Goal: Information Seeking & Learning: Learn about a topic

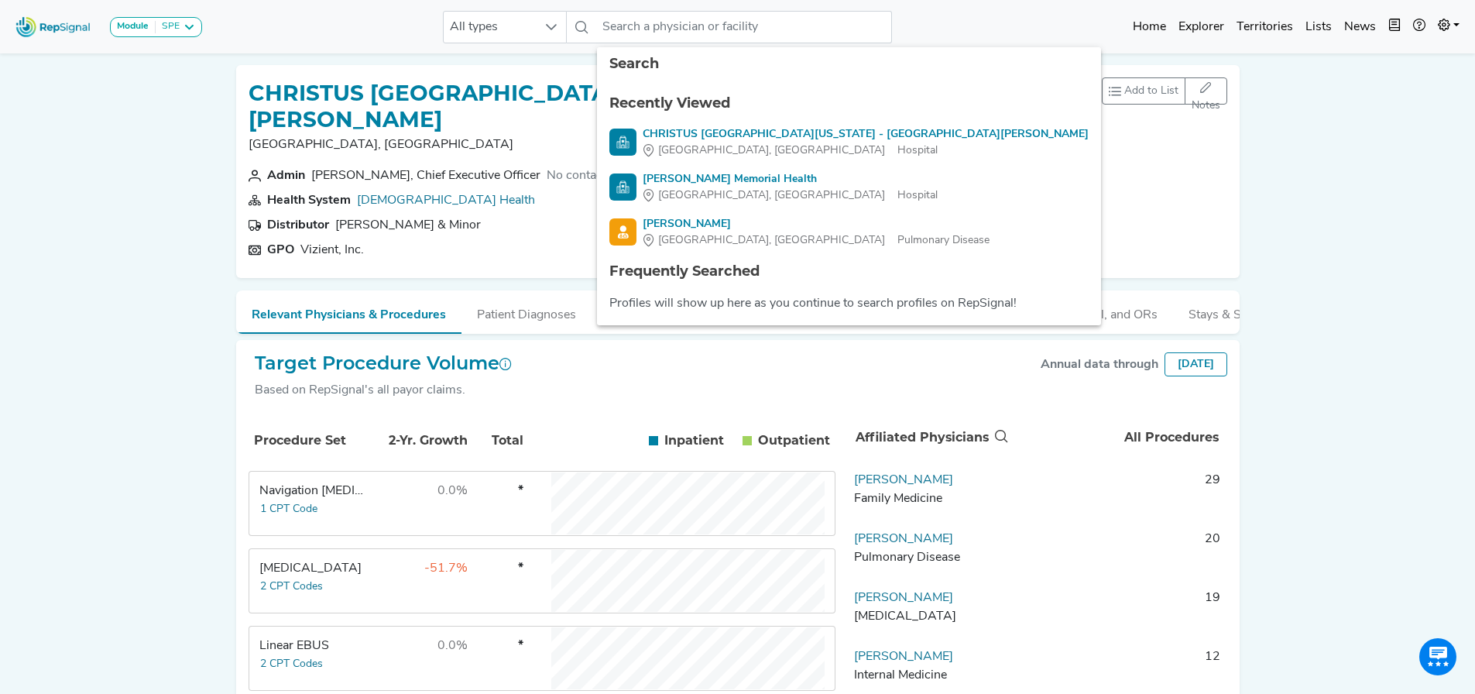
click at [57, 22] on img at bounding box center [53, 26] width 88 height 33
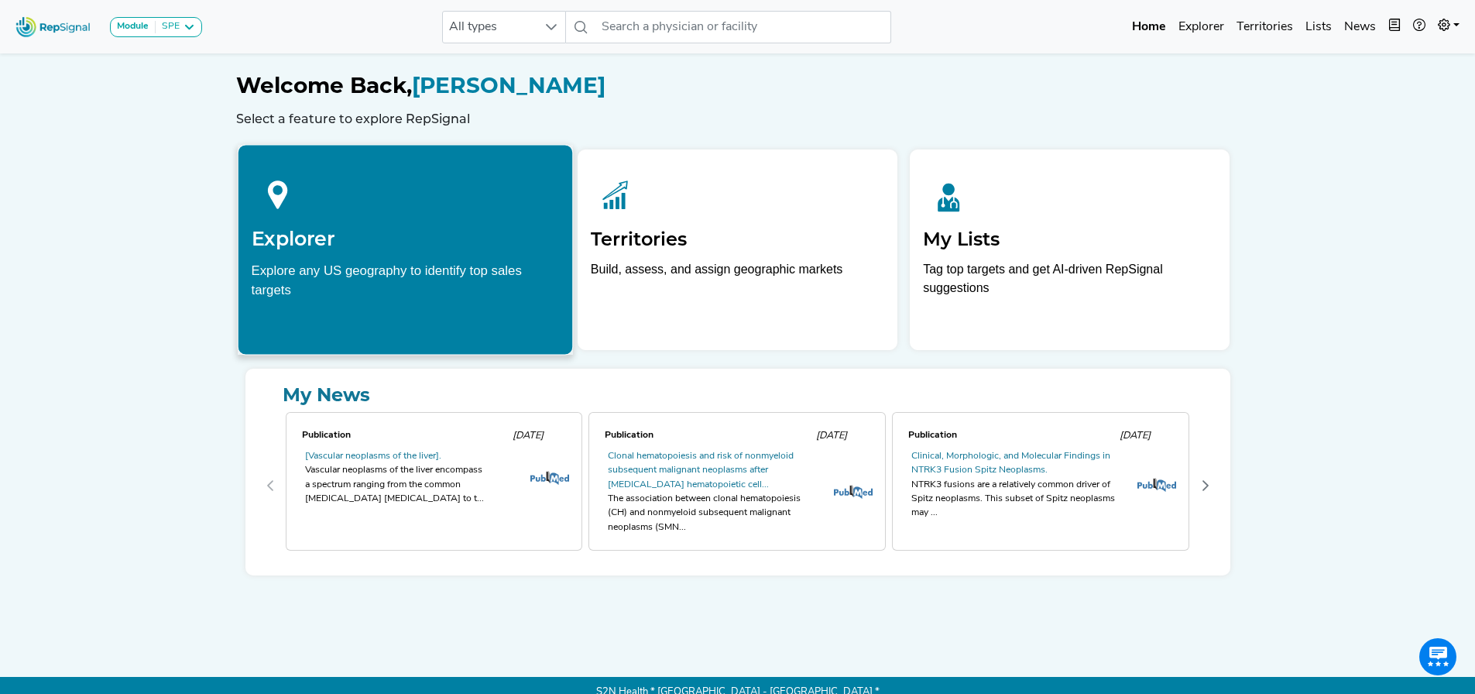
click at [396, 266] on div "Explore any US geography to identify top sales targets" at bounding box center [405, 279] width 308 height 39
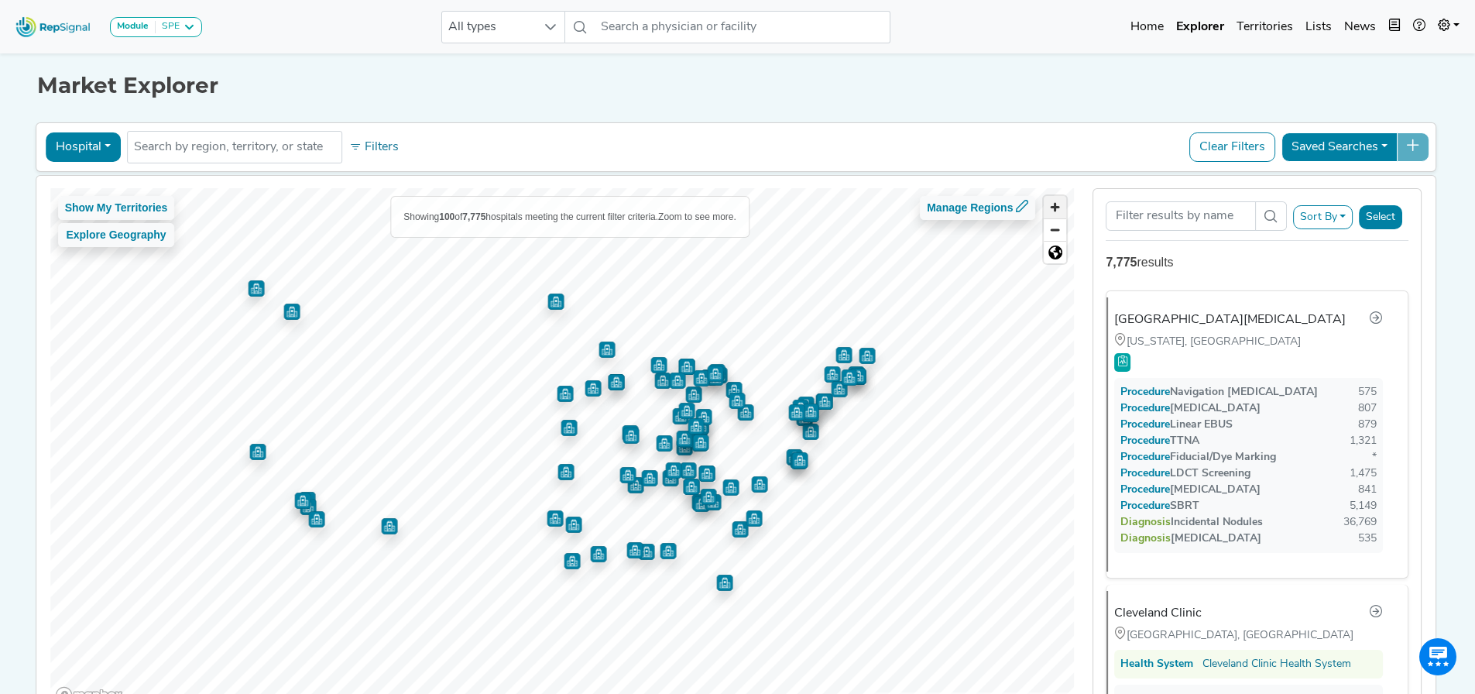
click at [1056, 211] on span "Zoom in" at bounding box center [1055, 207] width 22 height 22
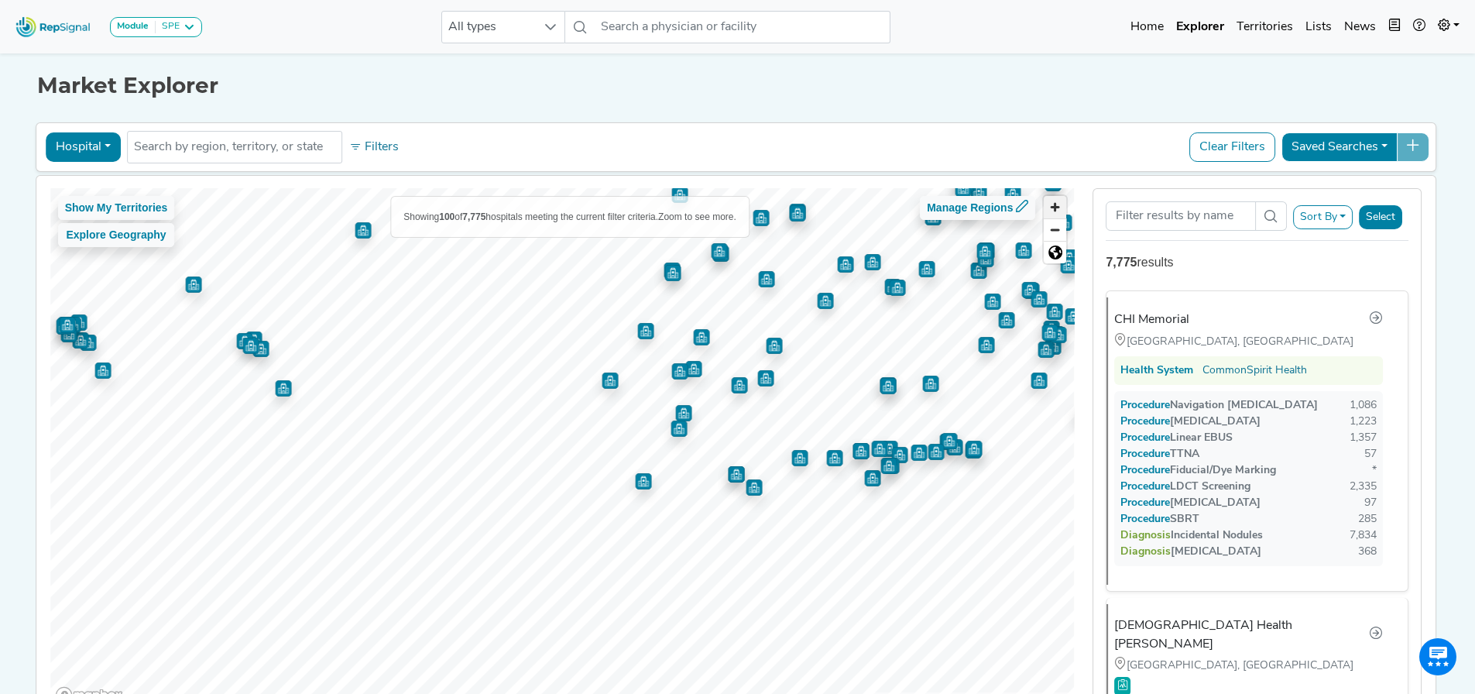
click at [1059, 208] on span "Zoom in" at bounding box center [1055, 207] width 22 height 22
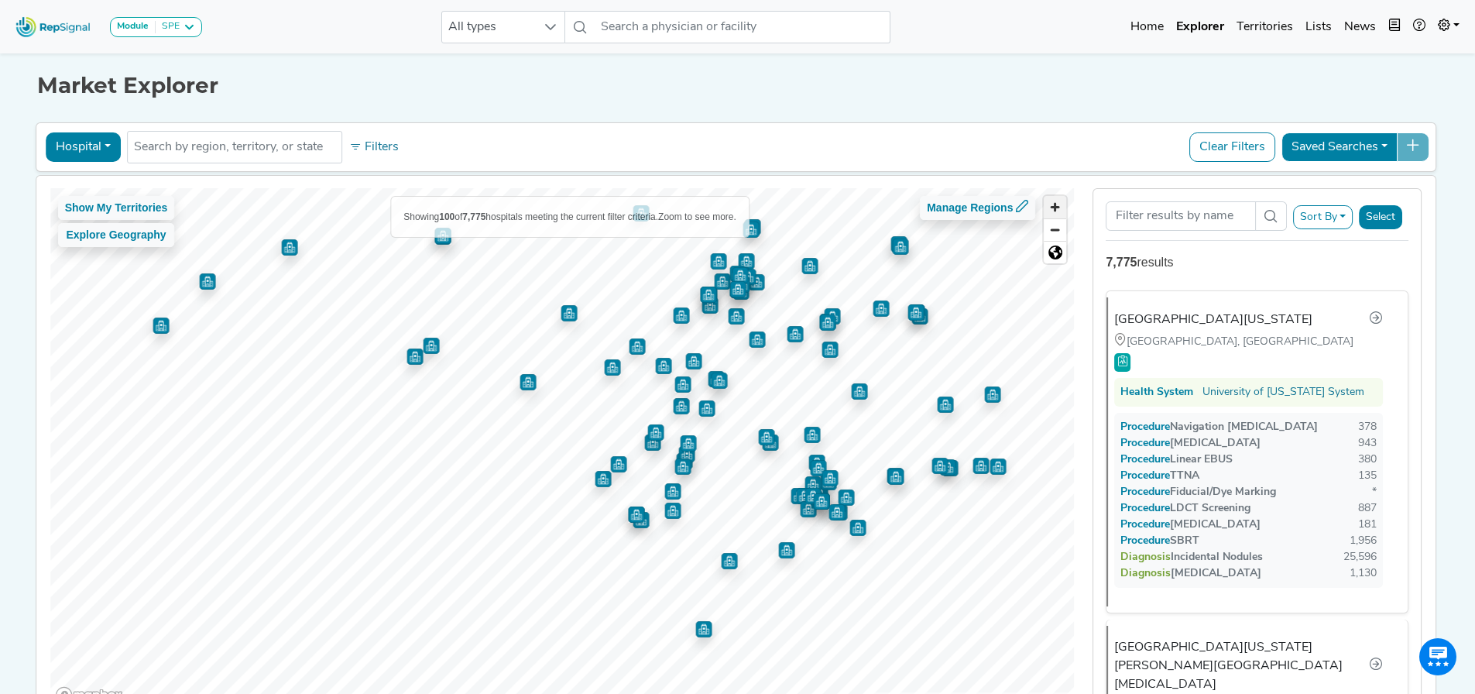
click at [1057, 207] on span "Zoom in" at bounding box center [1055, 207] width 22 height 22
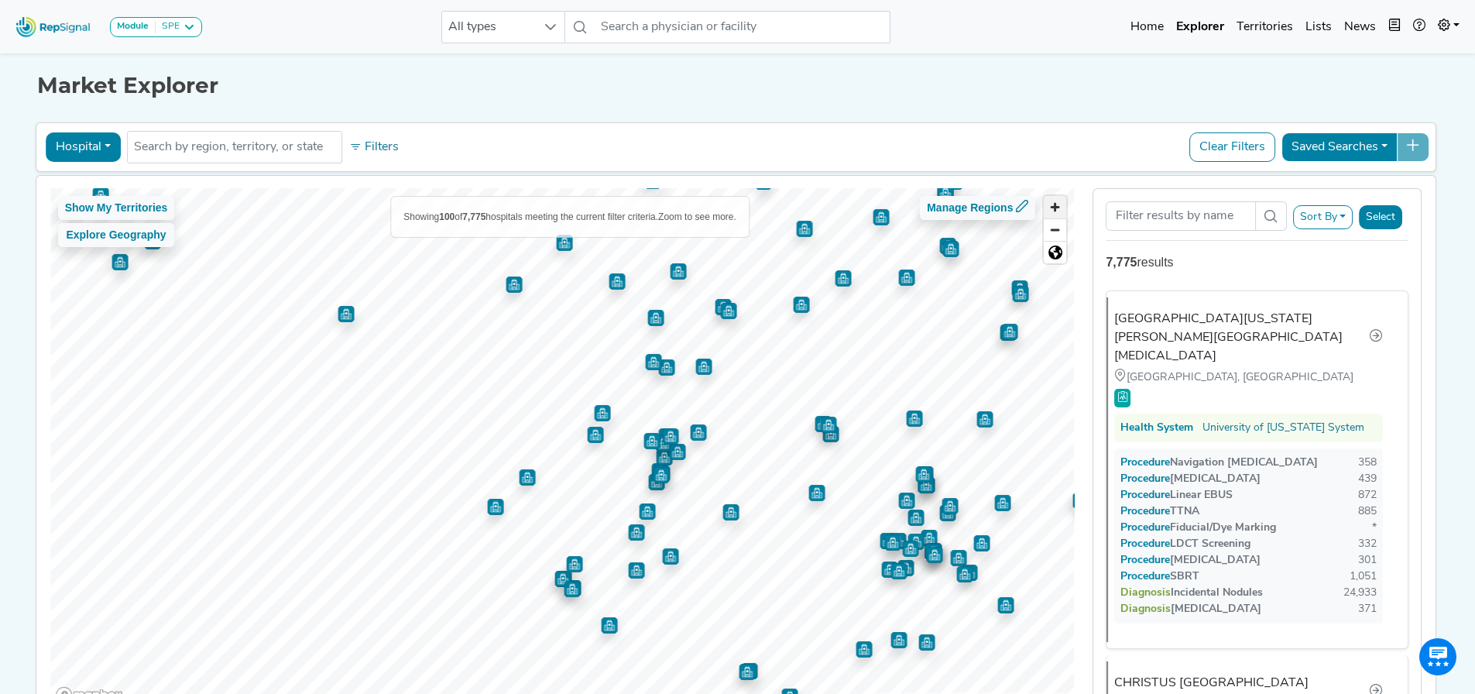
click at [1062, 203] on span "Zoom in" at bounding box center [1055, 207] width 22 height 22
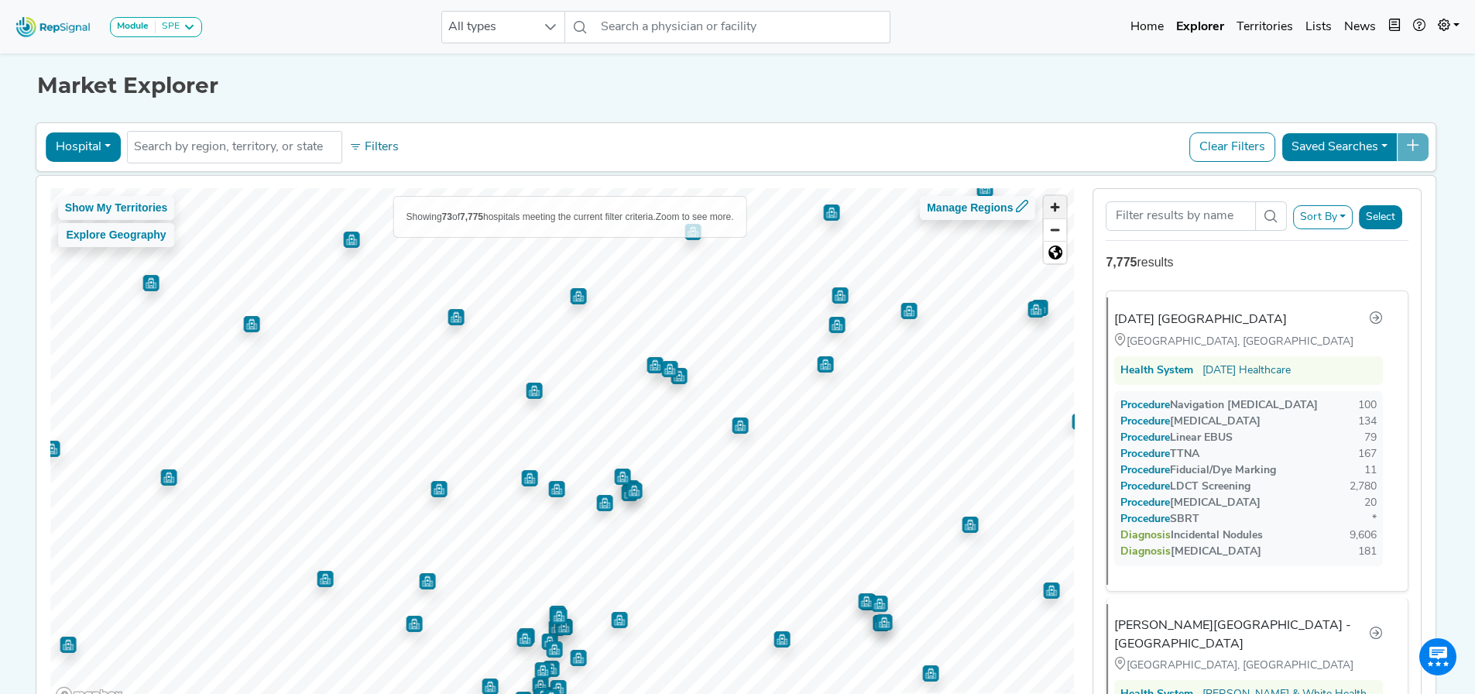
click at [1062, 204] on span "Zoom in" at bounding box center [1055, 207] width 22 height 22
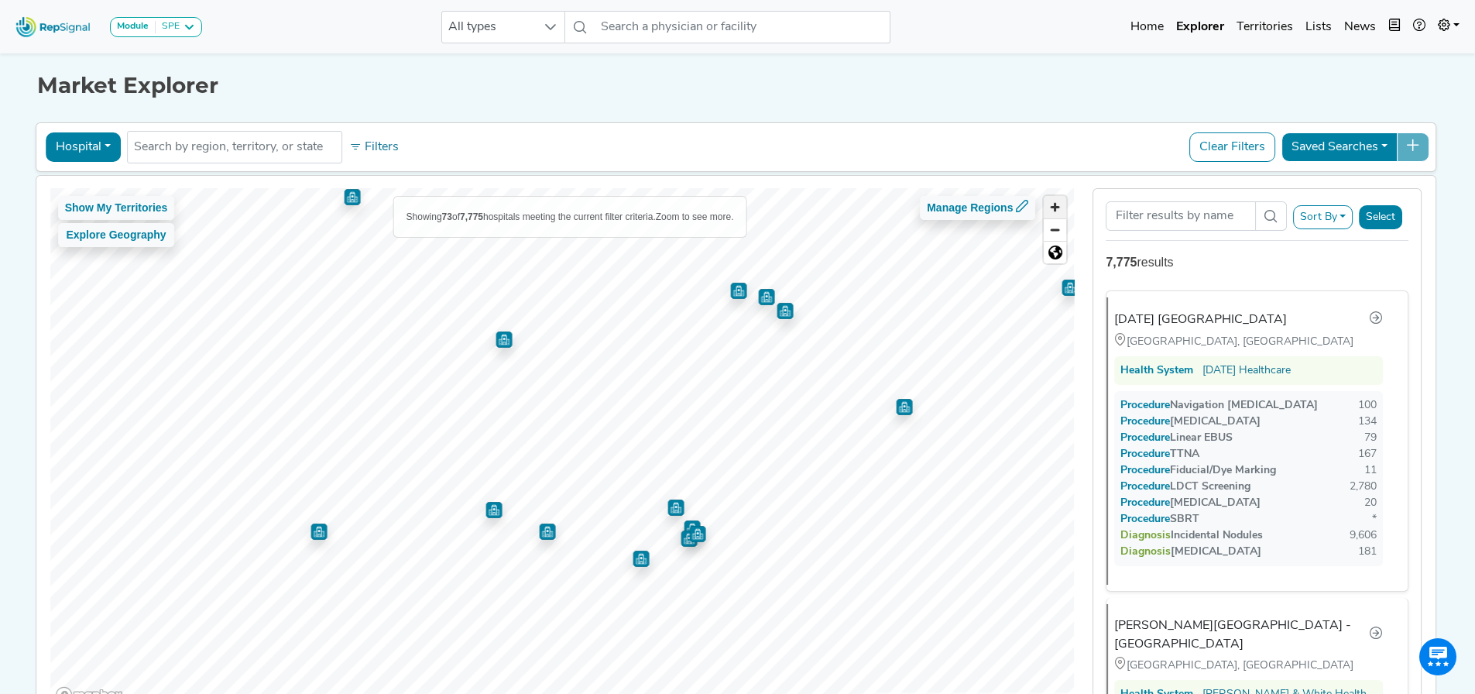
click at [1062, 204] on span "Zoom in" at bounding box center [1055, 207] width 22 height 22
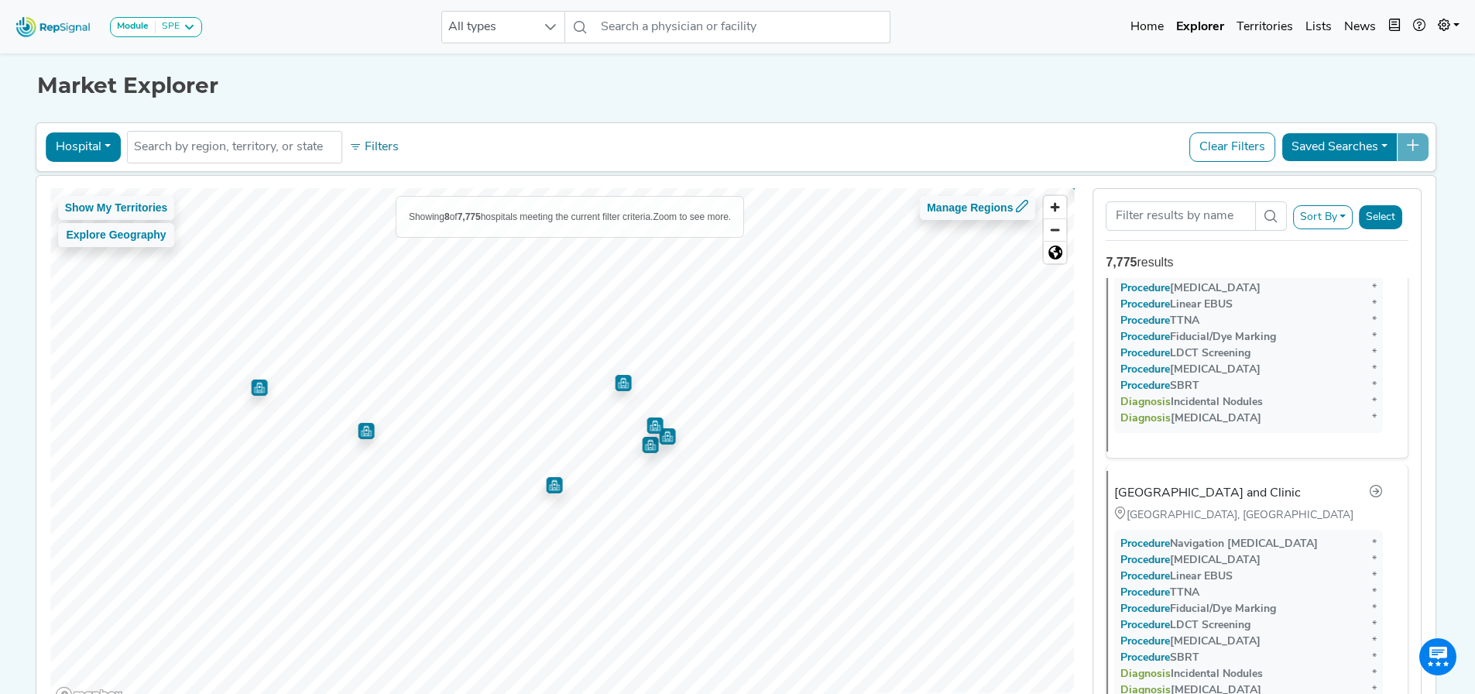
scroll to position [2068, 0]
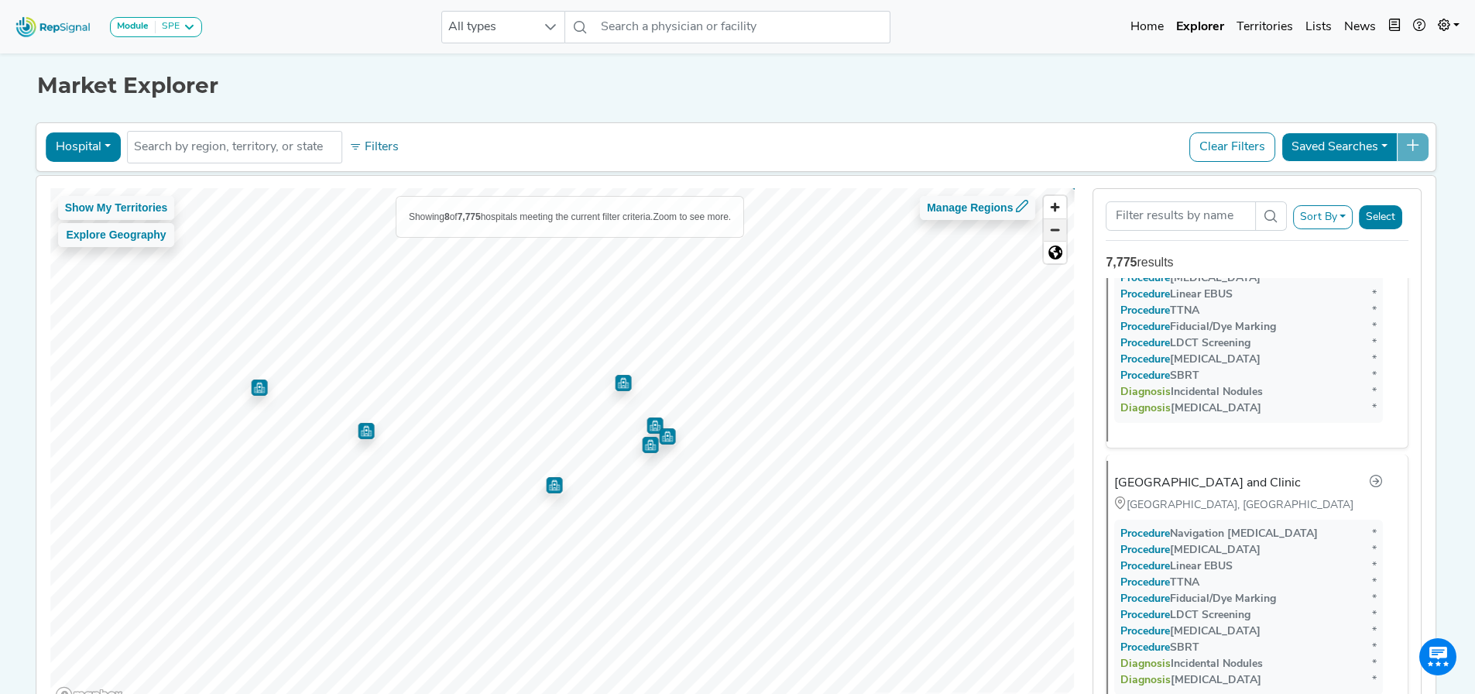
click at [1061, 230] on span "Zoom out" at bounding box center [1055, 230] width 22 height 22
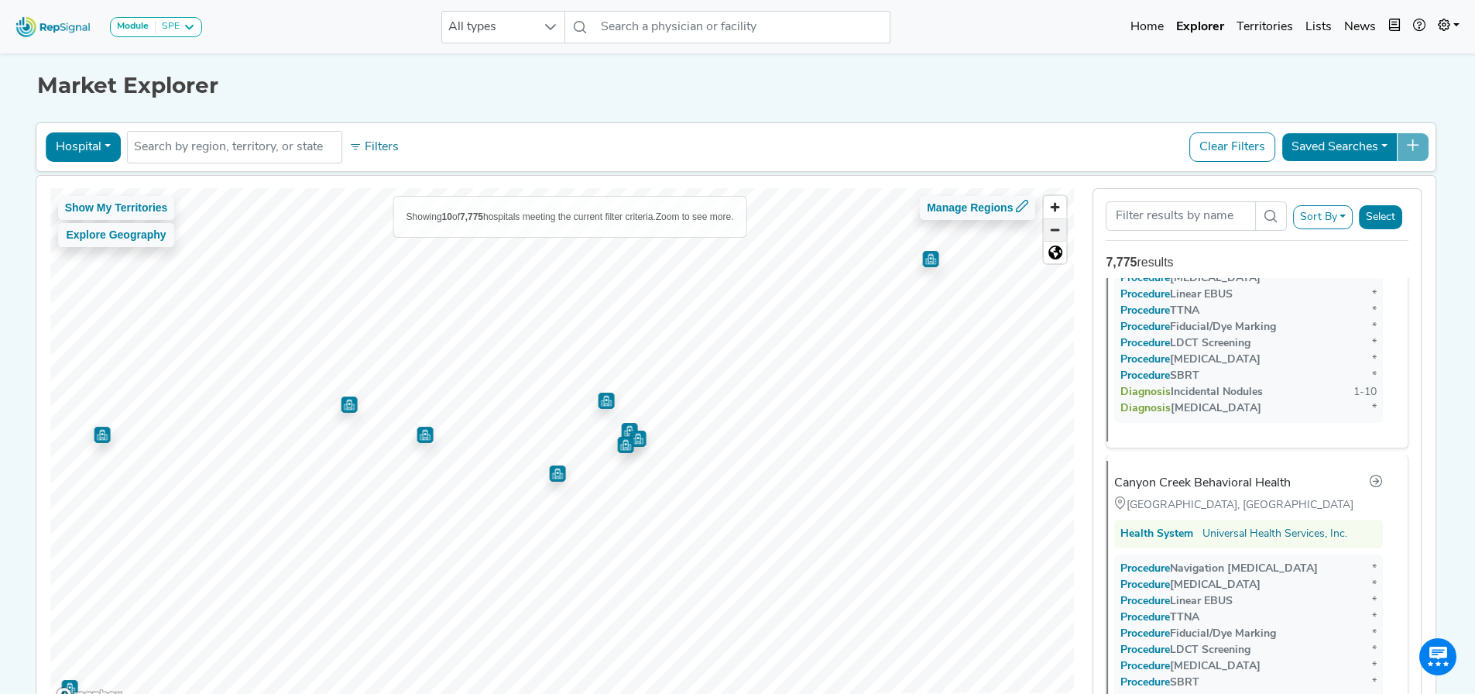
click at [1061, 230] on span "Zoom out" at bounding box center [1055, 230] width 22 height 22
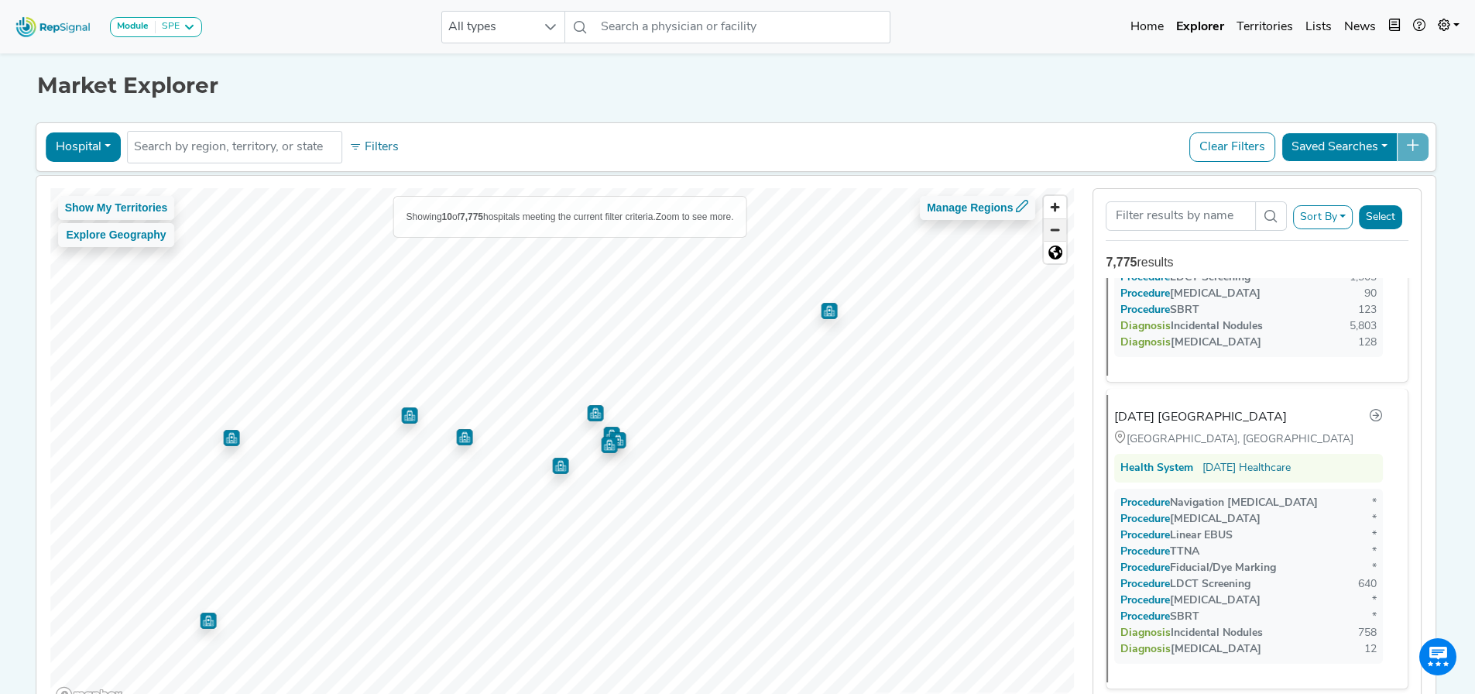
scroll to position [142, 0]
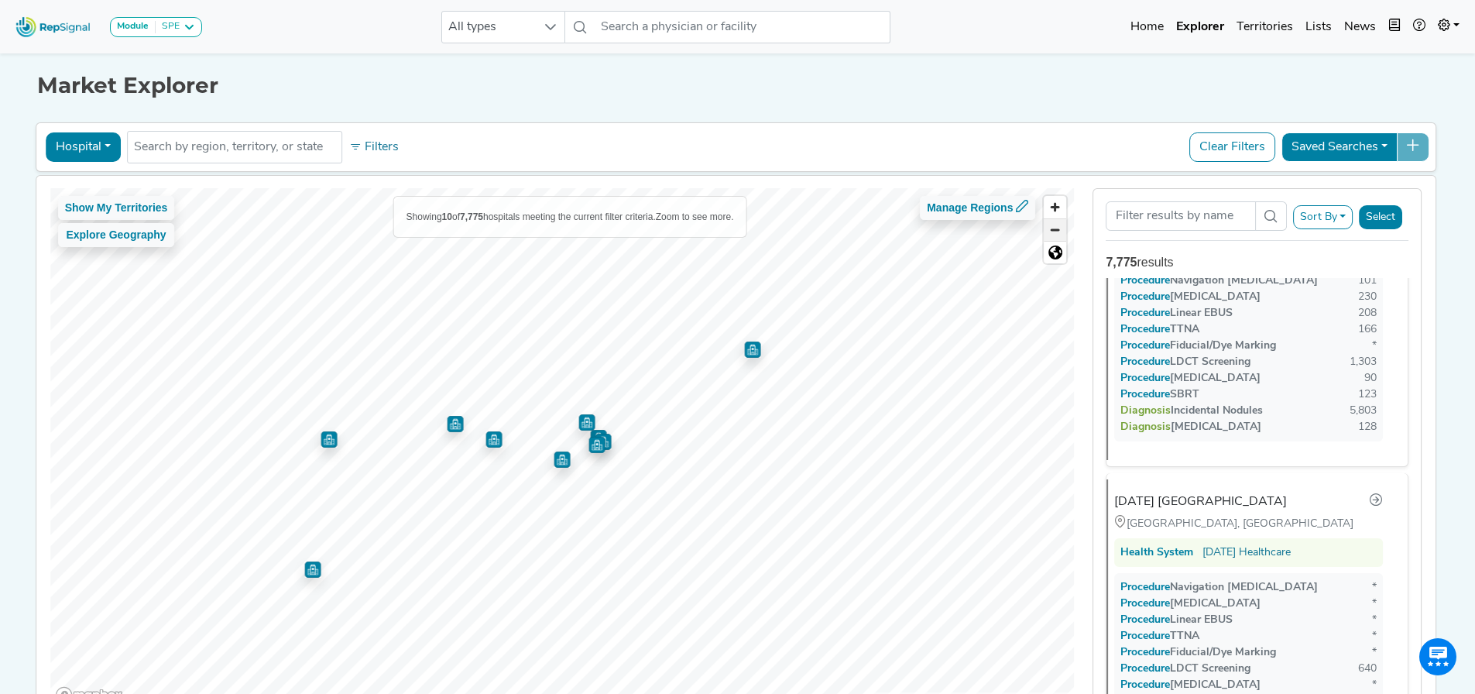
click at [1061, 230] on span "Zoom out" at bounding box center [1055, 230] width 22 height 22
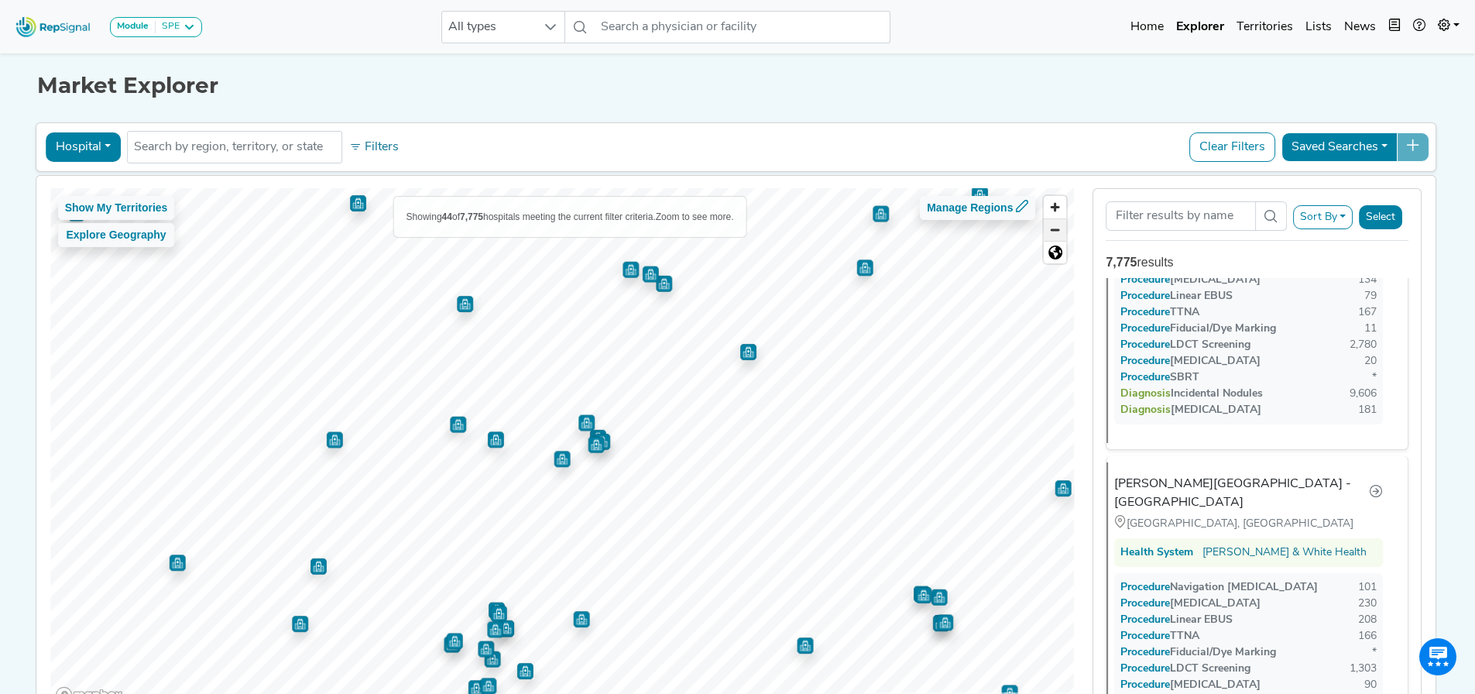
scroll to position [0, 0]
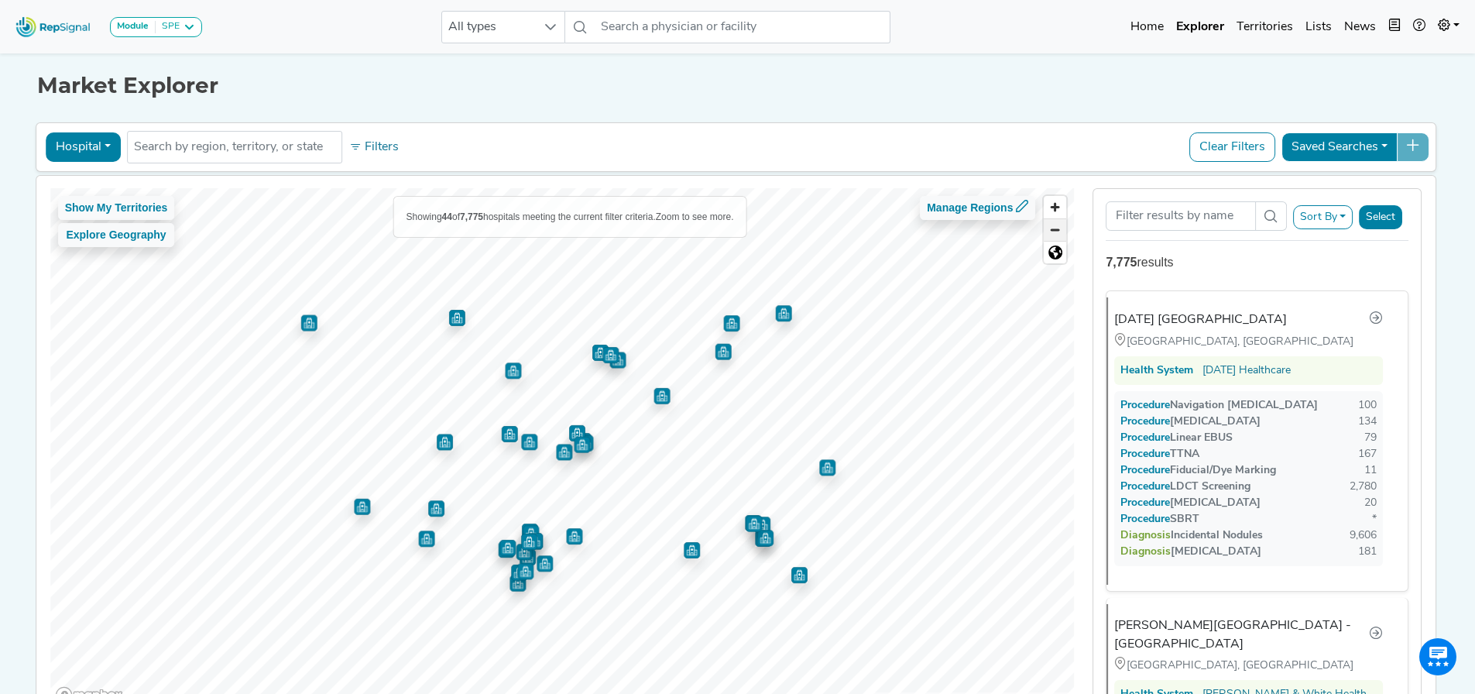
click at [1061, 230] on span "Zoom out" at bounding box center [1055, 230] width 22 height 22
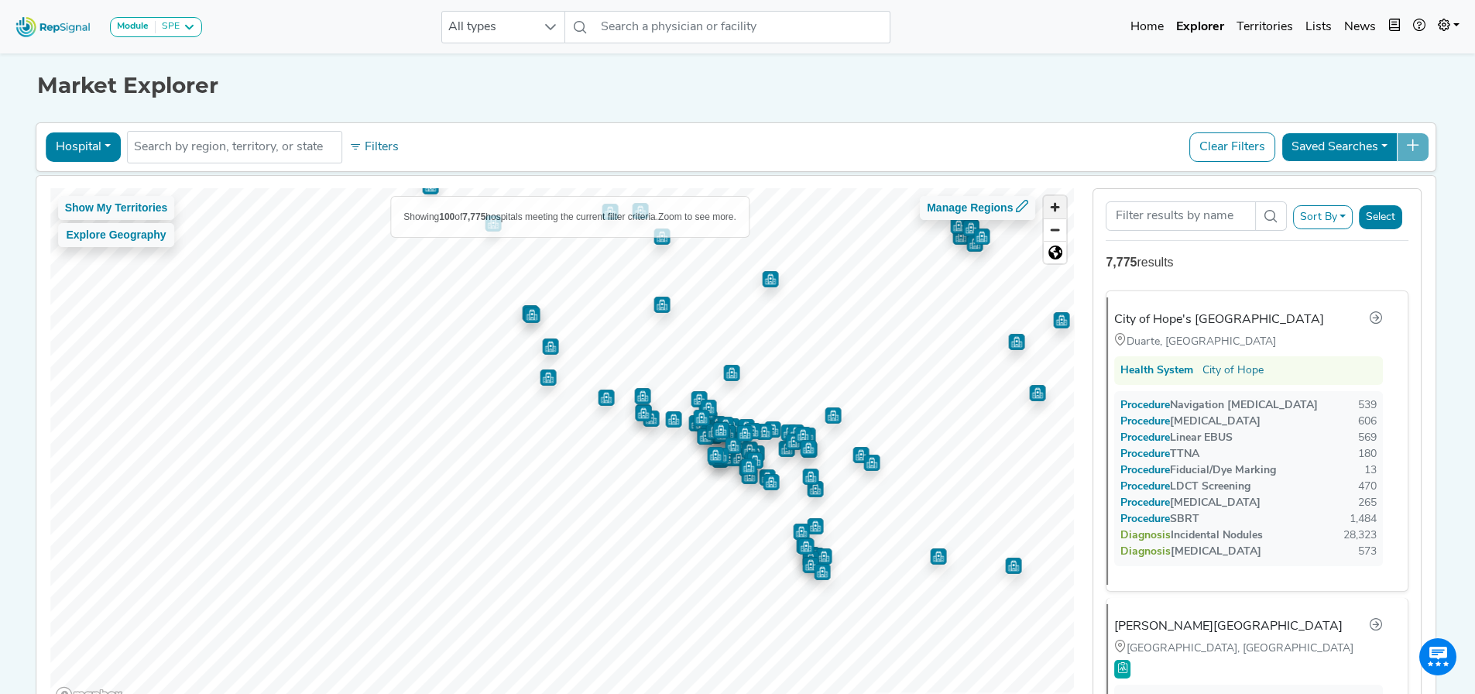
click at [1054, 209] on span "Zoom in" at bounding box center [1055, 207] width 22 height 22
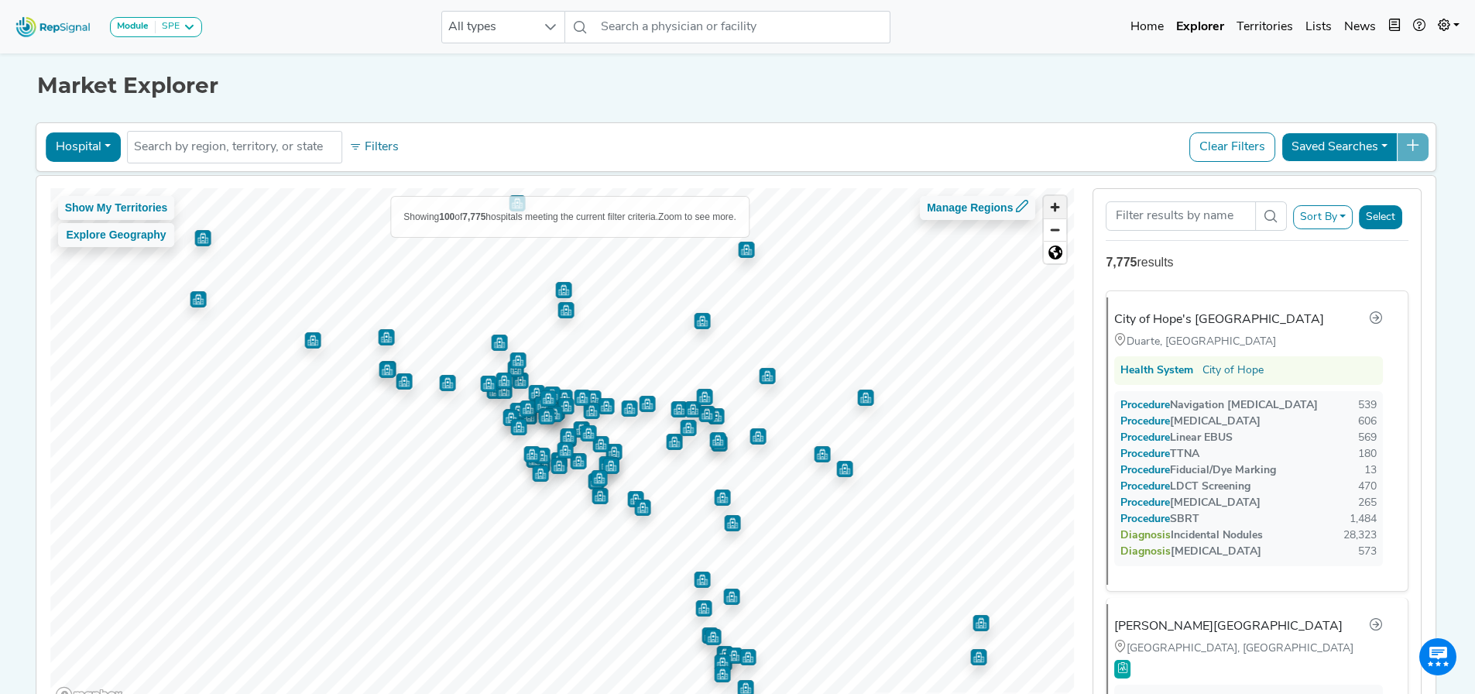
click at [1059, 208] on span "Zoom in" at bounding box center [1055, 207] width 22 height 22
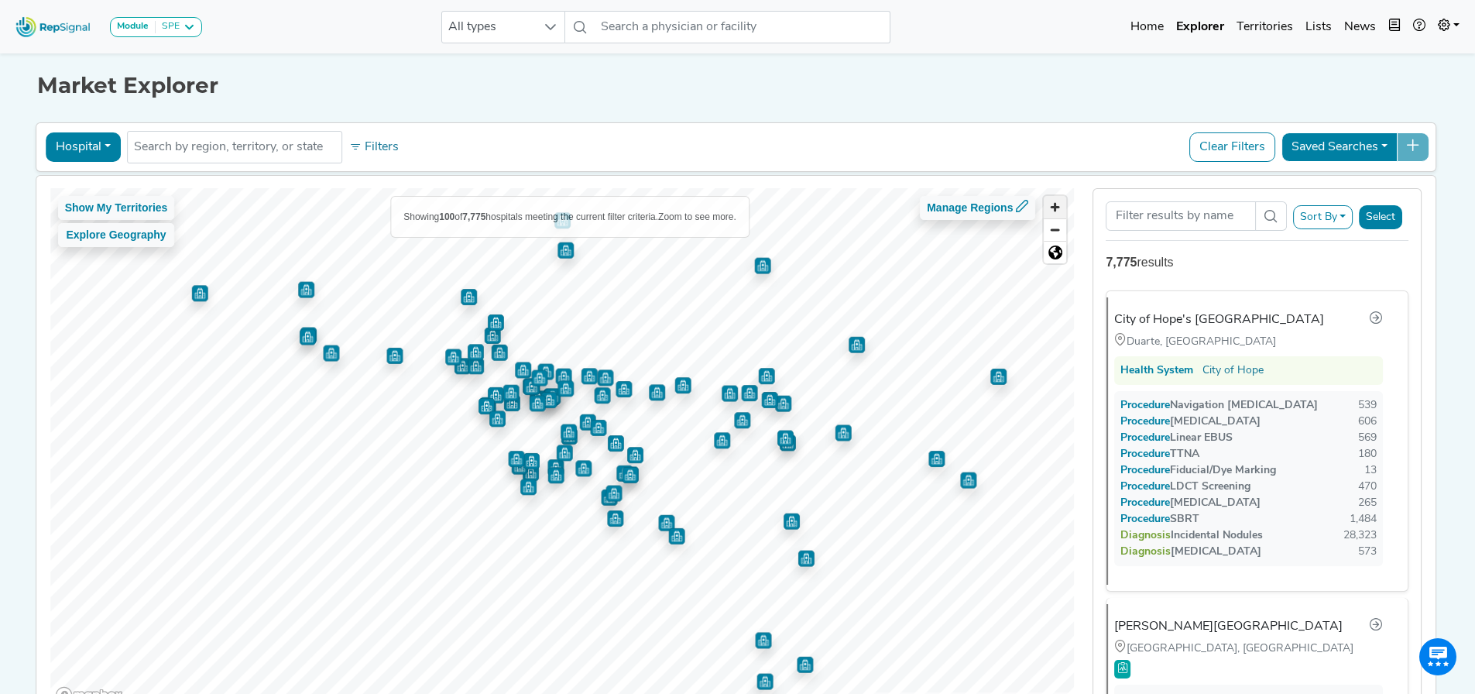
click at [1059, 208] on span "Zoom in" at bounding box center [1055, 207] width 22 height 22
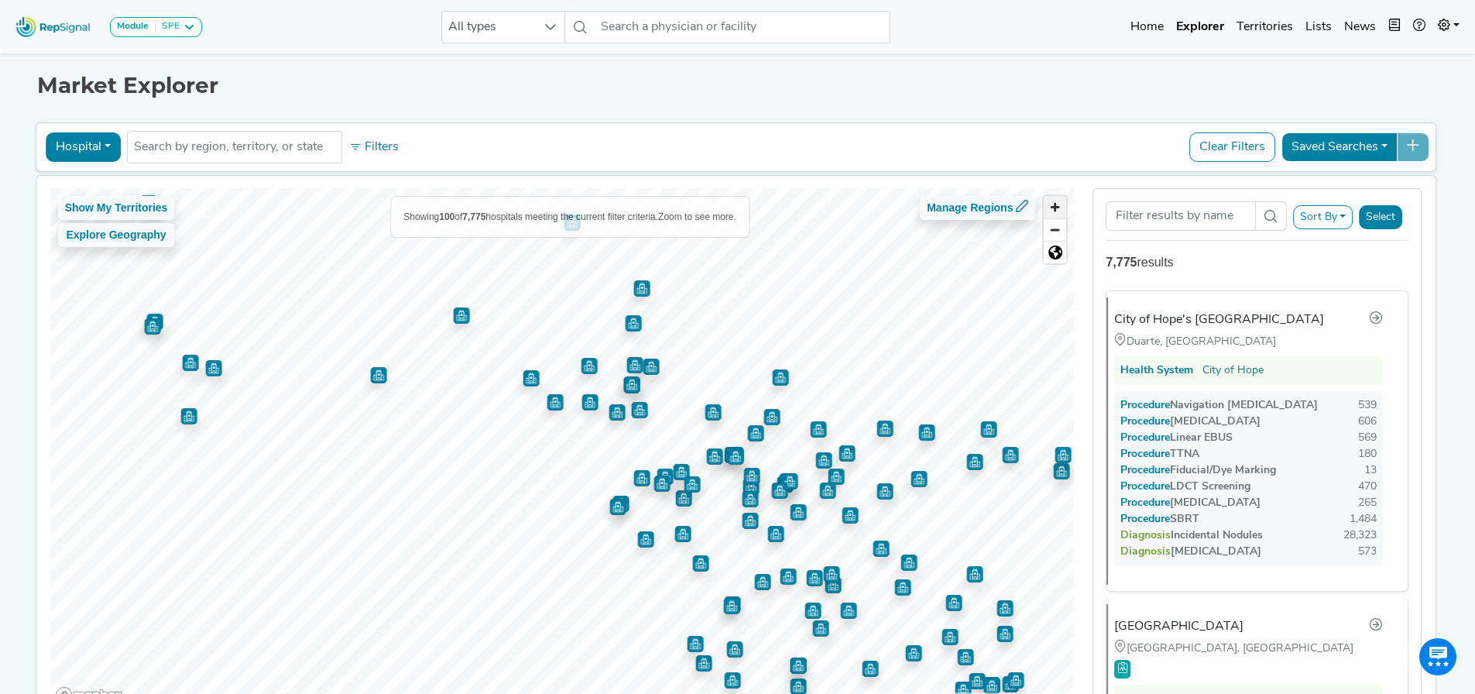
click at [1062, 208] on span "Zoom in" at bounding box center [1055, 207] width 22 height 22
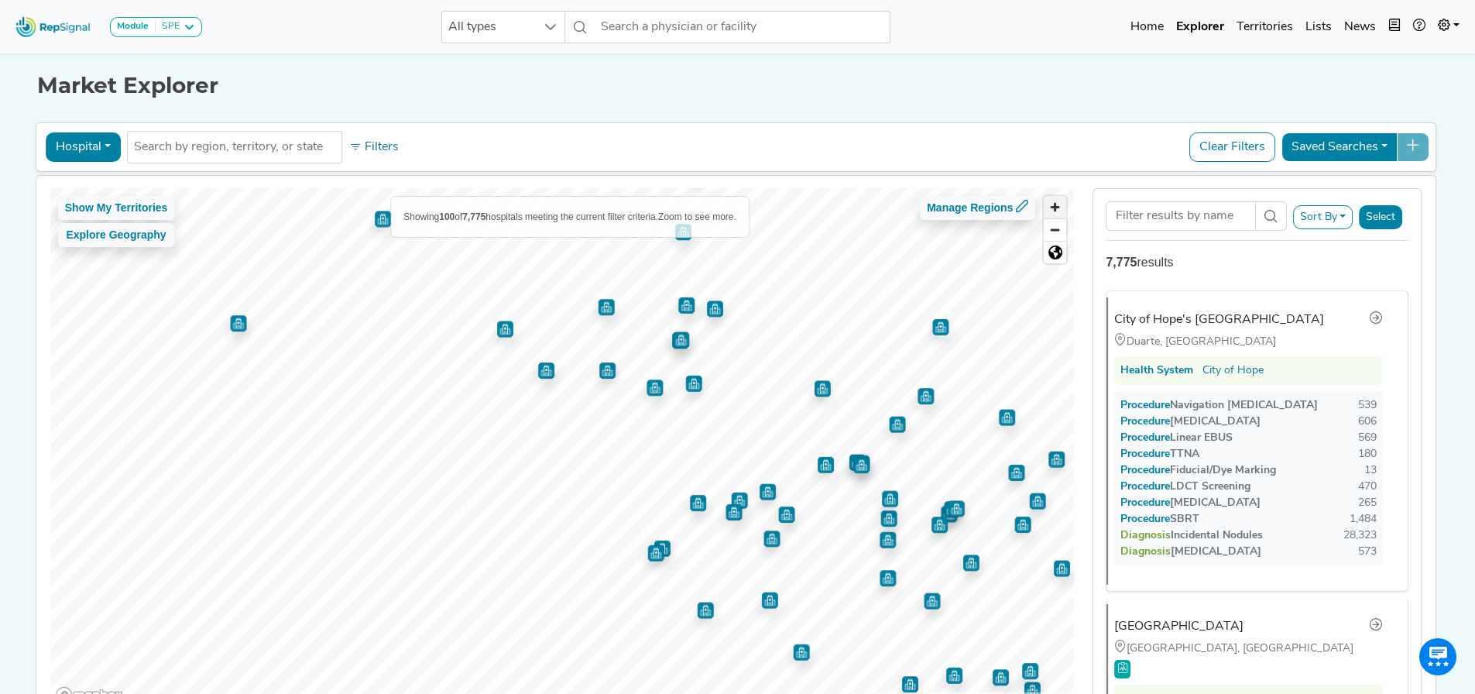
click at [1062, 208] on span "Zoom in" at bounding box center [1055, 207] width 22 height 22
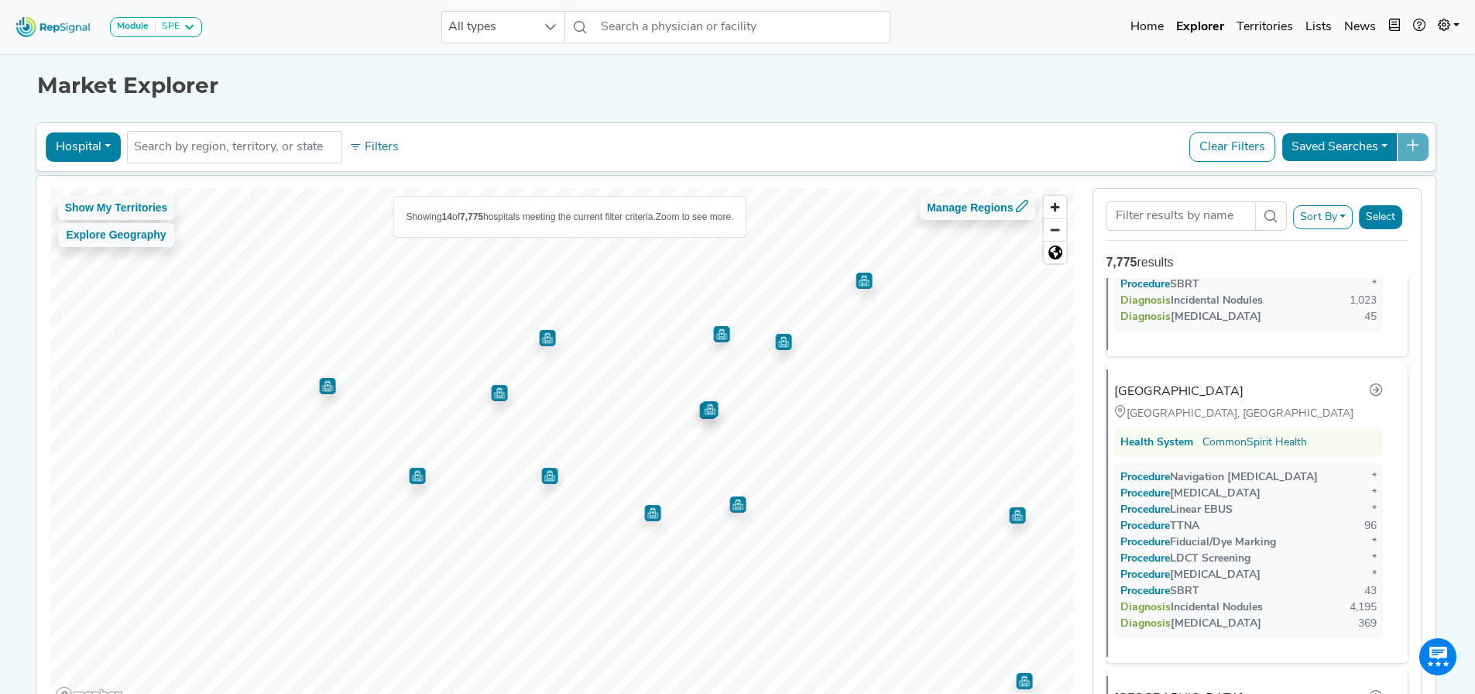
scroll to position [1238, 0]
